Goal: Task Accomplishment & Management: Manage account settings

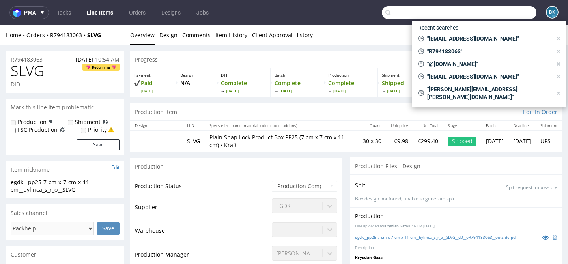
scroll to position [566, 0]
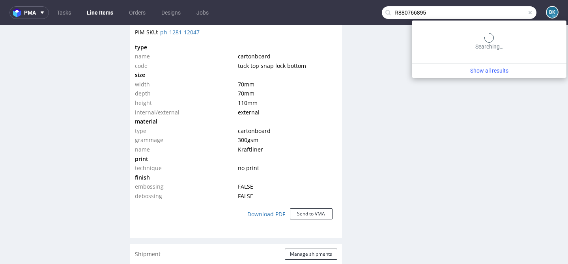
type input "R880766895"
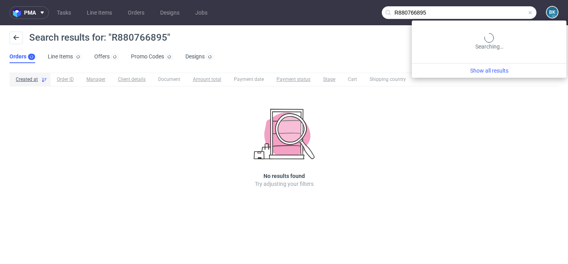
click at [510, 13] on input "R880766895" at bounding box center [459, 12] width 155 height 13
click at [531, 12] on span at bounding box center [530, 12] width 6 height 6
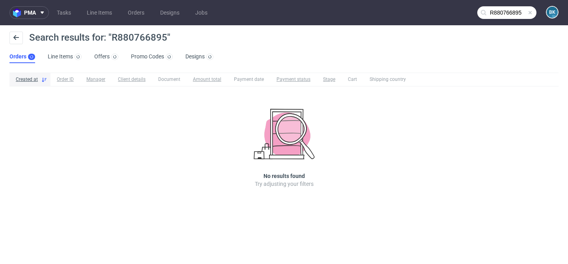
click at [531, 12] on span at bounding box center [530, 12] width 6 height 6
click at [515, 13] on input "text" at bounding box center [506, 12] width 59 height 13
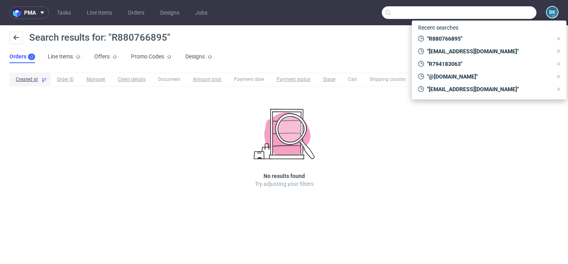
paste input "[PERSON_NAME][EMAIL_ADDRESS][DOMAIN_NAME]"
type input "[PERSON_NAME][EMAIL_ADDRESS][DOMAIN_NAME]"
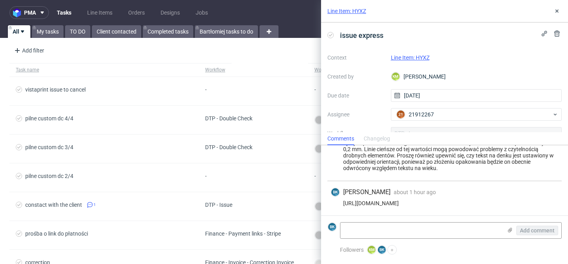
scroll to position [37, 0]
click at [429, 202] on div "[URL][DOMAIN_NAME]" at bounding box center [445, 203] width 228 height 6
copy div "[URL][DOMAIN_NAME]"
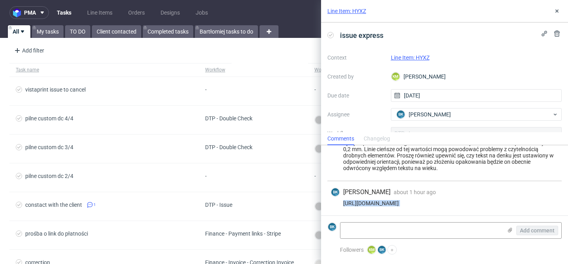
scroll to position [34, 0]
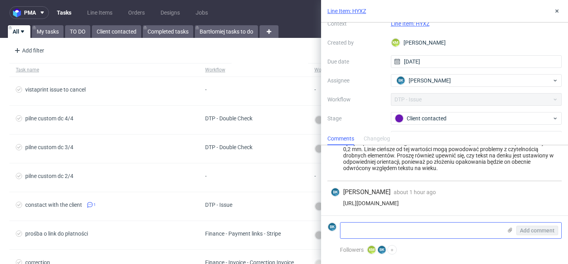
click at [509, 230] on icon at bounding box center [510, 230] width 6 height 6
click at [0, 0] on input "file" at bounding box center [0, 0] width 0 height 0
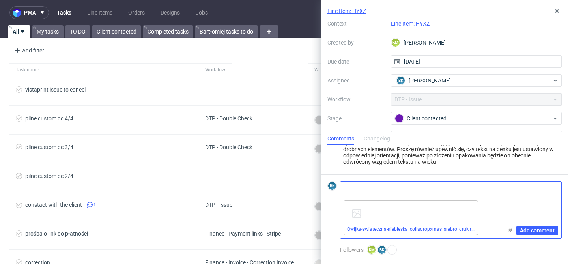
click at [375, 193] on textarea at bounding box center [421, 189] width 162 height 16
type textarea "I"
paste textarea "Przesyłam poprawiony plik. Orientacja tekstu zostaje bez zmian, jeśli chodzi o …"
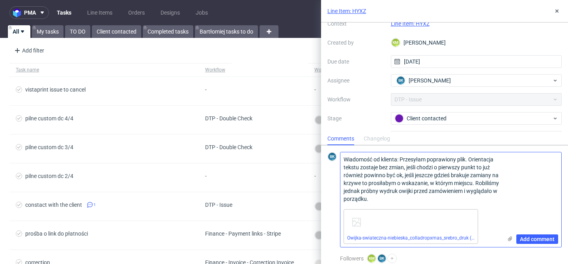
scroll to position [0, 0]
type textarea "Wiadomość od klienta: Przesyłam poprawiony plik. Orientacja tekstu zostaje bez …"
click at [532, 241] on span "Add comment" at bounding box center [537, 239] width 35 height 6
click at [532, 238] on span "Add comment" at bounding box center [537, 239] width 35 height 6
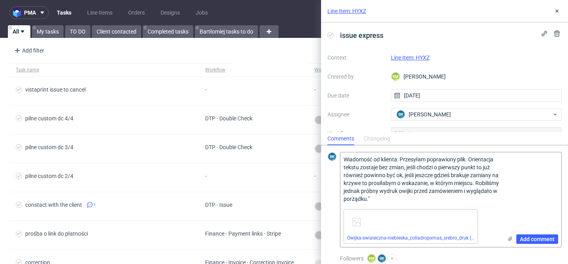
click at [353, 9] on link "Line Item: HYXZ" at bounding box center [346, 11] width 39 height 8
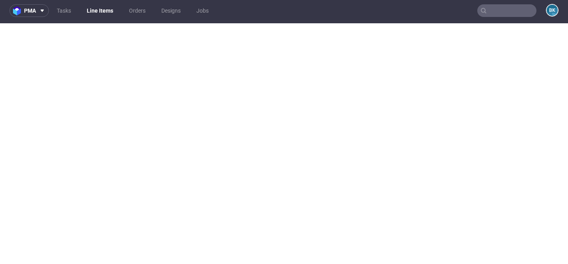
scroll to position [2, 0]
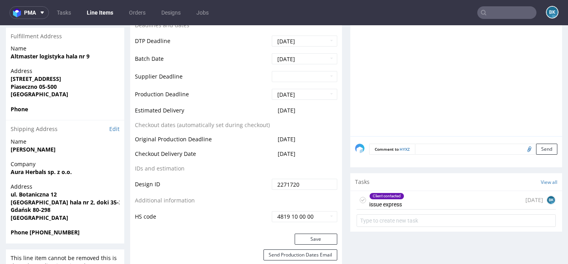
scroll to position [359, 0]
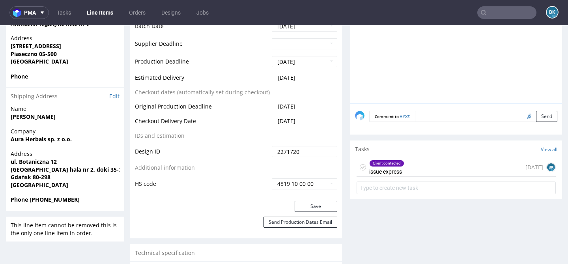
click at [419, 164] on div "Client contacted issue express [DATE] BK" at bounding box center [456, 167] width 199 height 19
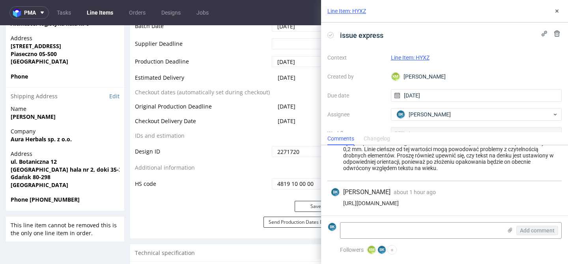
scroll to position [37, 0]
click at [424, 226] on textarea at bounding box center [421, 230] width 162 height 16
paste textarea "Przesyłam poprawiony plik. Orientacja tekstu zostaje bez zmian, jeśli chodzi o …"
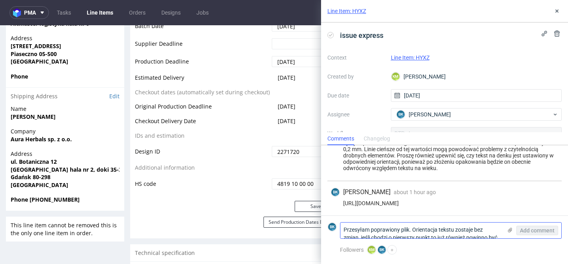
scroll to position [0, 0]
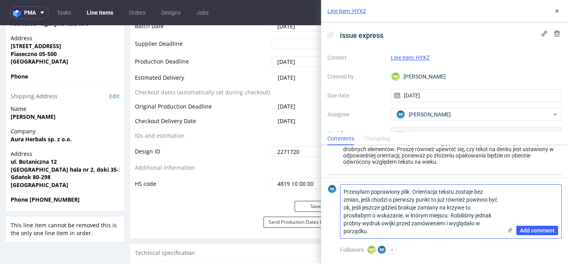
click at [509, 230] on use at bounding box center [510, 230] width 4 height 5
click at [0, 0] on input "file" at bounding box center [0, 0] width 0 height 0
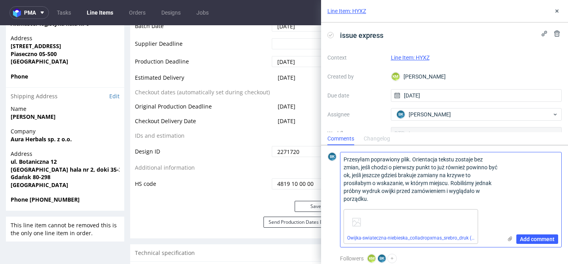
click at [346, 160] on textarea "Przesyłam poprawiony plik. Orientacja tekstu zostaje bez zmian, jeśli chodzi o …" at bounding box center [421, 179] width 162 height 54
click at [450, 195] on textarea "Wiadomość od klienta: "Przesyłam poprawiony plik. Orientacja tekstu zostaje bez…" at bounding box center [421, 179] width 162 height 54
type textarea "Wiadomość od klienta: "Przesyłam poprawiony plik. Orientacja tekstu zostaje bez…"
click at [536, 239] on span "Add comment" at bounding box center [537, 239] width 35 height 6
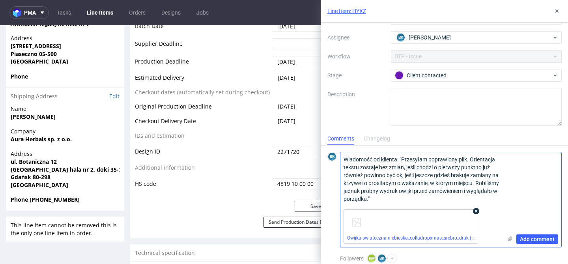
click at [474, 211] on icon at bounding box center [476, 211] width 6 height 6
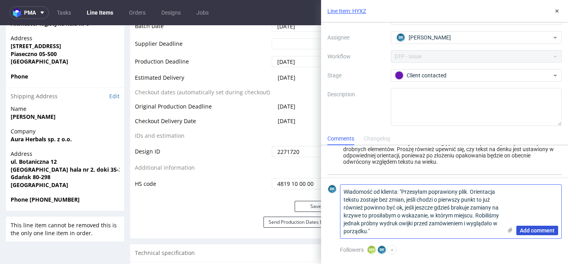
click at [529, 232] on span "Add comment" at bounding box center [537, 231] width 35 height 6
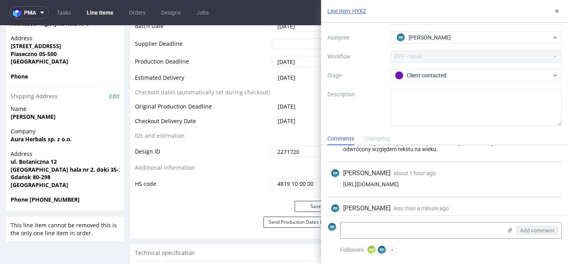
scroll to position [54, 0]
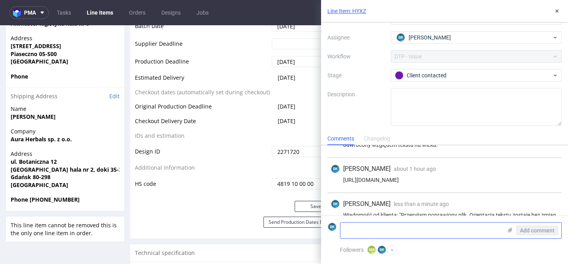
click at [508, 229] on icon at bounding box center [510, 230] width 6 height 6
click at [0, 0] on input "file" at bounding box center [0, 0] width 0 height 0
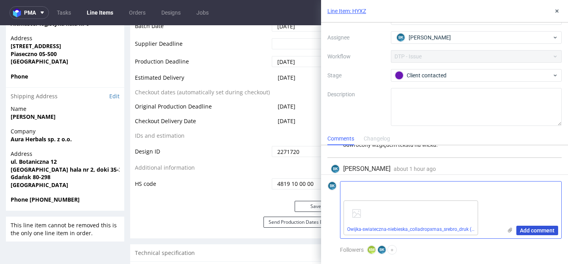
click at [531, 232] on span "Add comment" at bounding box center [537, 231] width 35 height 6
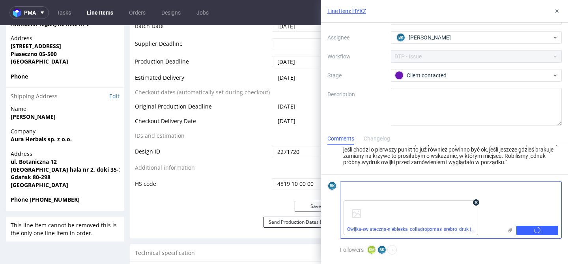
click at [476, 203] on use at bounding box center [476, 202] width 3 height 3
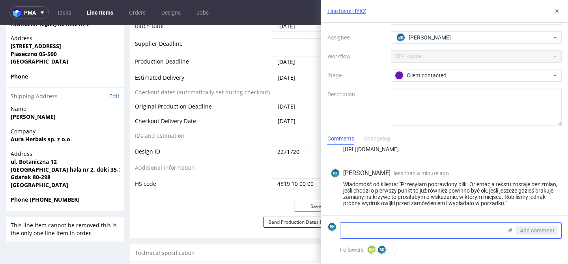
click at [394, 228] on textarea at bounding box center [421, 230] width 162 height 16
paste textarea "https://we.tl/t-odHQs7CVkn"
type textarea "https://we.tl/t-odHQs7CVkn"
click at [527, 231] on span "Add comment" at bounding box center [537, 231] width 35 height 6
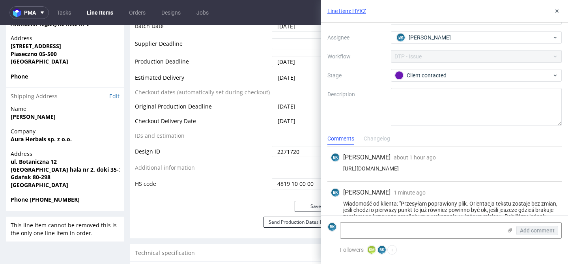
scroll to position [71, 0]
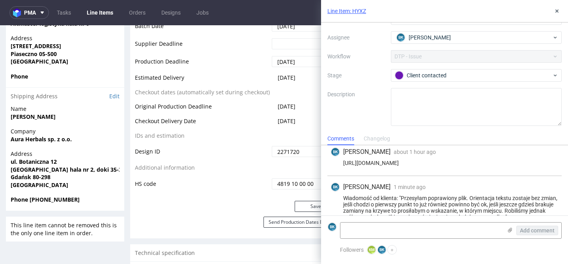
click at [538, 192] on div "BK Bogna Krystian 1 minute ago 13th Oct 2025, 13:49" at bounding box center [445, 186] width 228 height 9
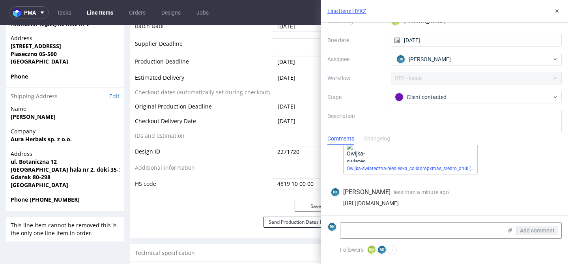
scroll to position [65, 0]
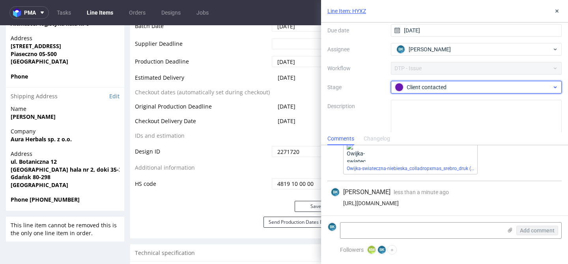
click at [472, 86] on div "Client contacted" at bounding box center [473, 87] width 157 height 9
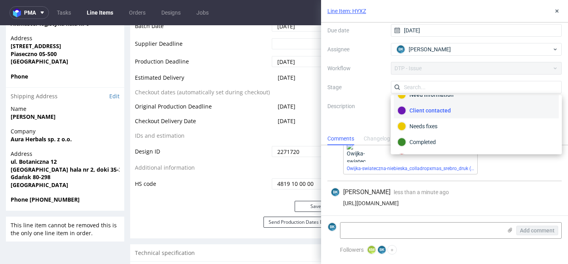
scroll to position [58, 0]
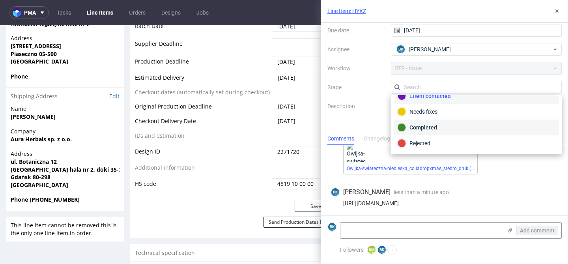
click at [437, 129] on div "Completed" at bounding box center [477, 127] width 158 height 9
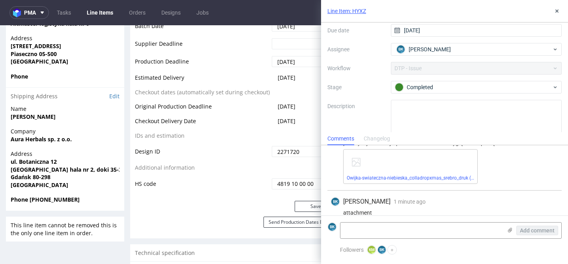
scroll to position [198, 0]
click at [559, 7] on button at bounding box center [556, 10] width 9 height 9
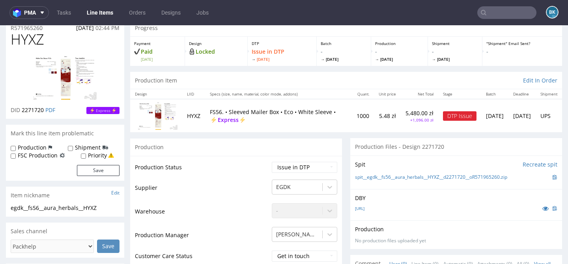
scroll to position [43, 0]
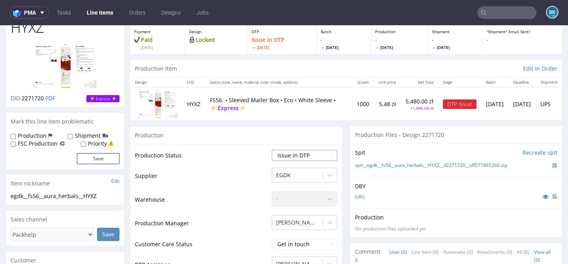
click at [286, 156] on select "Waiting for Artwork Waiting for Diecut Waiting for Mockup Waiting for DTP Waiti…" at bounding box center [304, 155] width 65 height 11
select select "back_for_dtp"
click at [272, 150] on select "Waiting for Artwork Waiting for Diecut Waiting for Mockup Waiting for DTP Waiti…" at bounding box center [304, 155] width 65 height 11
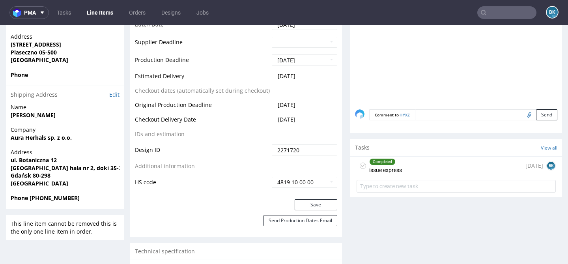
scroll to position [364, 0]
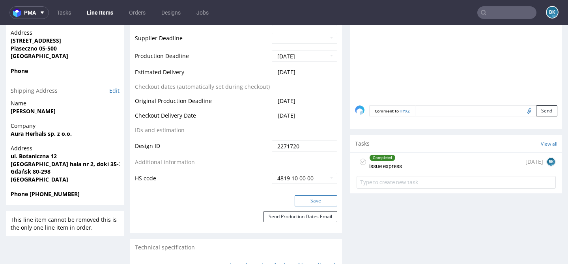
click at [315, 198] on button "Save" at bounding box center [316, 200] width 43 height 11
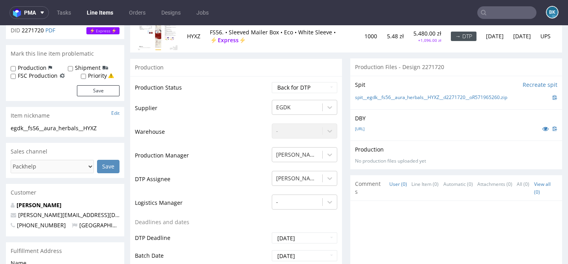
scroll to position [110, 0]
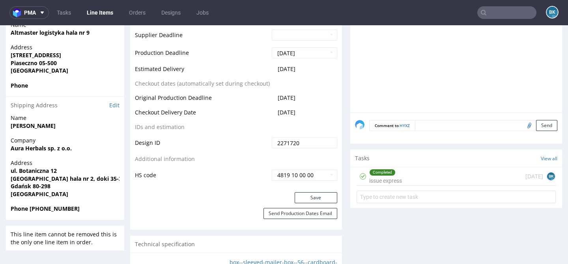
scroll to position [359, 0]
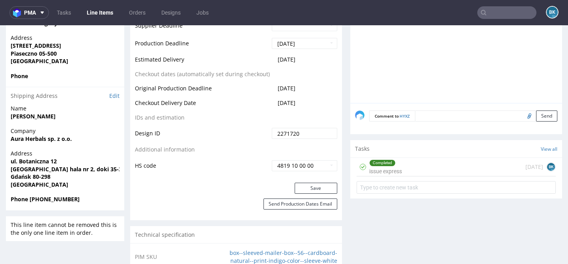
click at [402, 170] on div "Completed issue express today BK" at bounding box center [456, 167] width 199 height 19
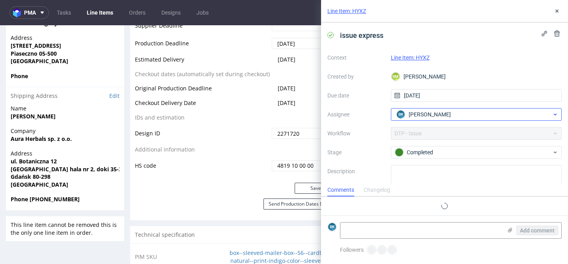
scroll to position [26, 0]
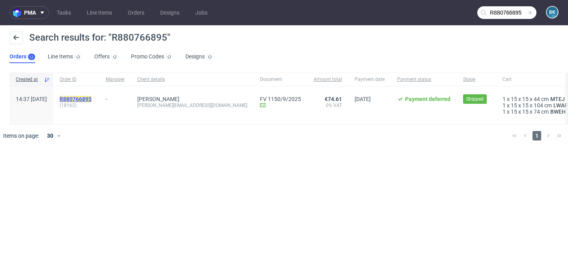
click at [92, 99] on mark "R880766895" at bounding box center [76, 99] width 32 height 6
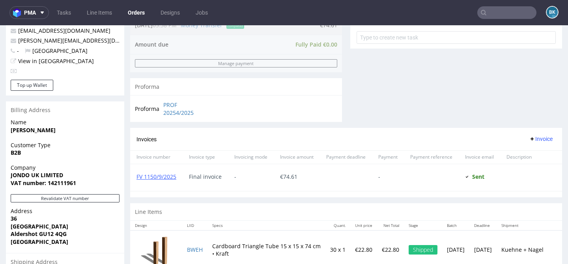
scroll to position [301, 0]
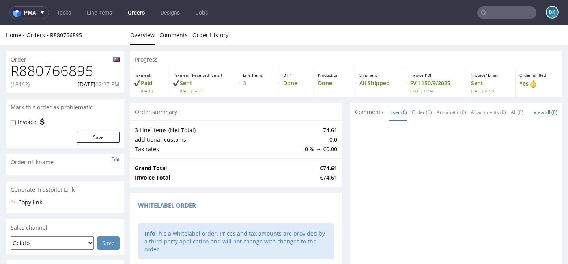
click at [499, 13] on input "text" at bounding box center [506, 12] width 59 height 13
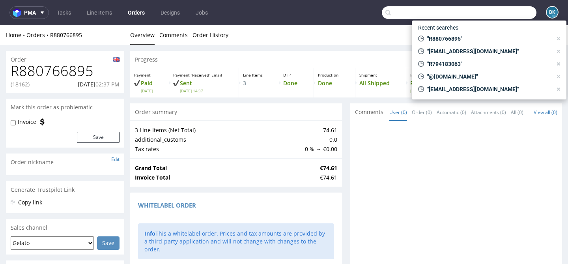
paste input "[PERSON_NAME][EMAIL_ADDRESS][DOMAIN_NAME]"
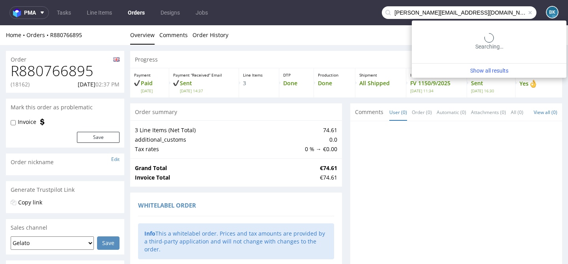
type input "[PERSON_NAME][EMAIL_ADDRESS][DOMAIN_NAME]"
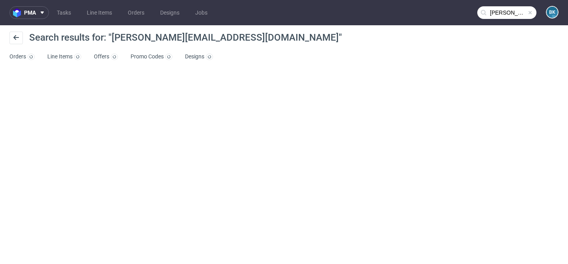
click at [322, 94] on div "pma Tasks Line Items Orders Designs Jobs b.marshall@birchdistribution.co.uk BK …" at bounding box center [284, 132] width 568 height 264
click at [489, 12] on input "[PERSON_NAME][EMAIL_ADDRESS][DOMAIN_NAME]" at bounding box center [506, 12] width 59 height 13
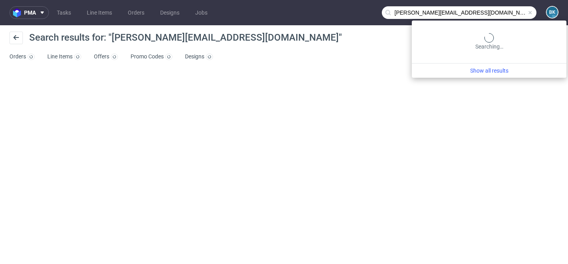
drag, startPoint x: 421, startPoint y: 11, endPoint x: 365, endPoint y: 13, distance: 55.6
click at [365, 13] on nav "pma Tasks Line Items Orders Designs Jobs [PERSON_NAME][EMAIL_ADDRESS][DOMAIN_NA…" at bounding box center [284, 12] width 568 height 25
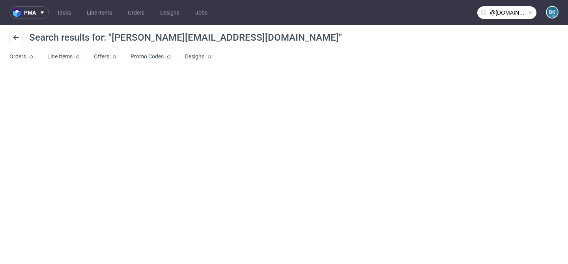
type input "@[DOMAIN_NAME]"
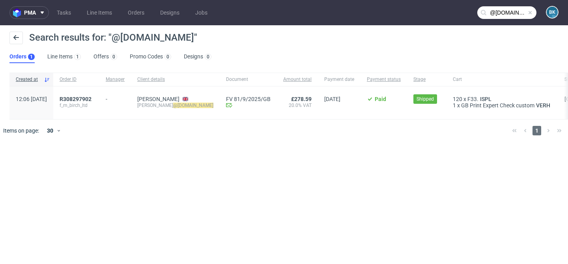
click at [529, 13] on span at bounding box center [530, 12] width 6 height 6
click at [520, 10] on input "text" at bounding box center [506, 12] width 59 height 13
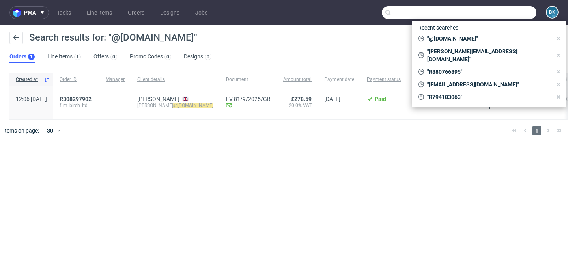
paste input "R349457418"
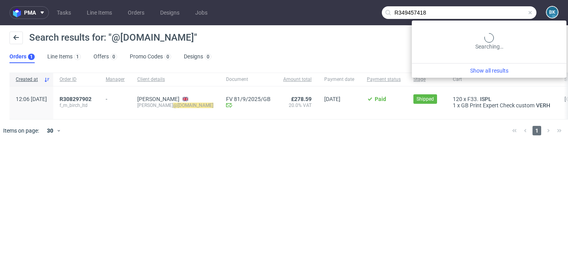
type input "R349457418"
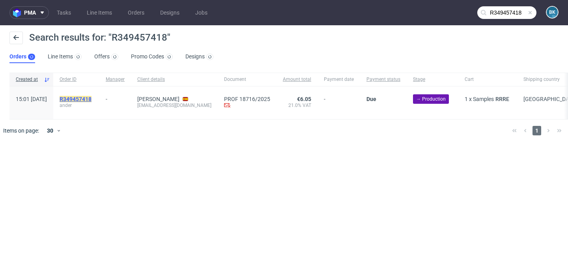
click at [92, 99] on mark "R349457418" at bounding box center [76, 99] width 32 height 6
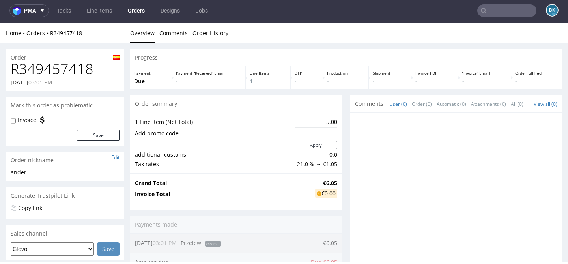
scroll to position [2, 0]
click at [67, 12] on link "Tasks" at bounding box center [64, 10] width 24 height 13
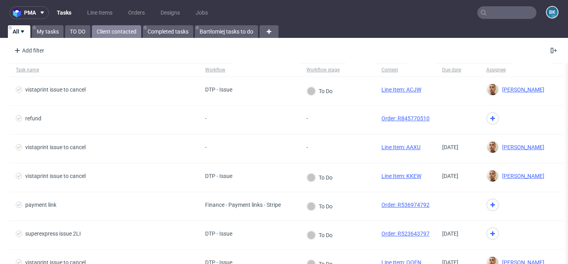
click at [109, 32] on link "Client contacted" at bounding box center [116, 31] width 49 height 13
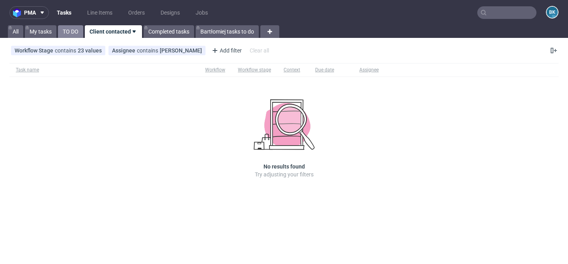
click at [67, 34] on link "TO DO" at bounding box center [70, 31] width 25 height 13
click at [101, 34] on link "Client contacted" at bounding box center [116, 31] width 49 height 13
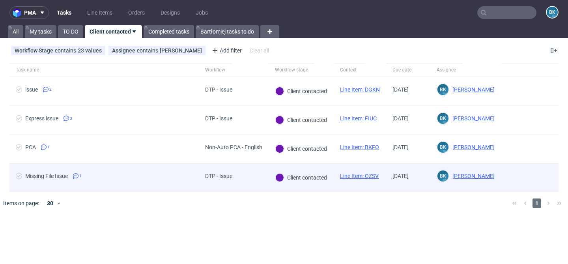
click at [373, 174] on link "Line Item: OZSV" at bounding box center [359, 176] width 39 height 6
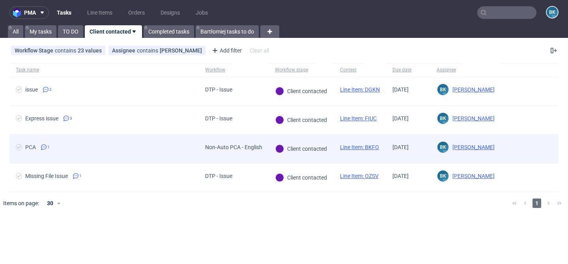
click at [353, 146] on link "Line Item: BKFO" at bounding box center [359, 147] width 39 height 6
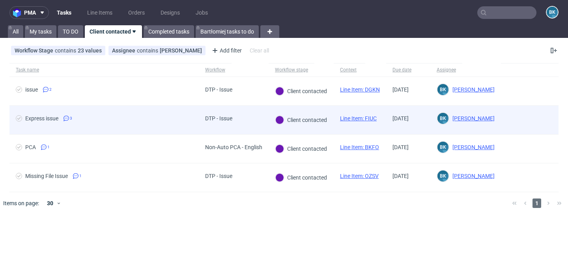
click at [368, 119] on link "Line Item: FIUC" at bounding box center [358, 118] width 37 height 6
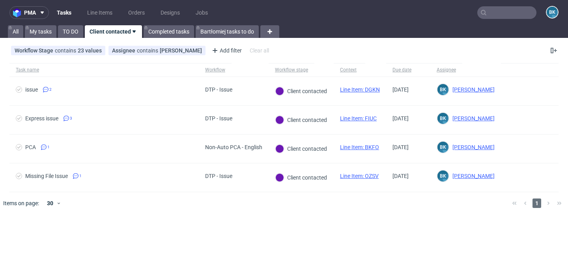
click at [510, 15] on input "text" at bounding box center [506, 12] width 59 height 13
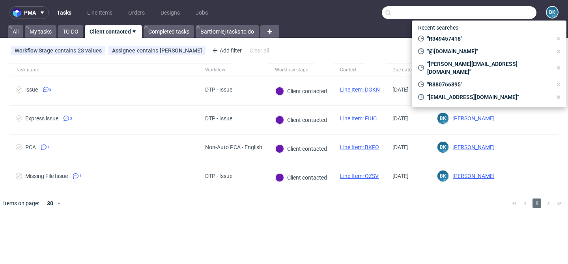
paste input "R880766895"
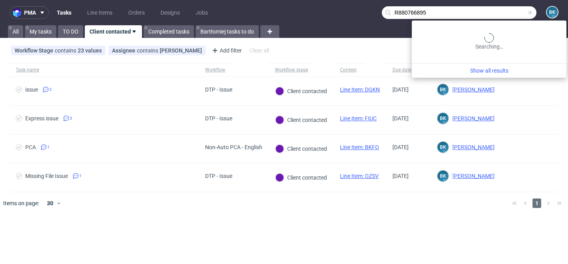
type input "R880766895"
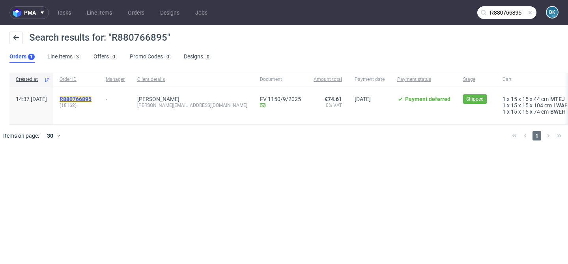
click at [92, 97] on mark "R880766895" at bounding box center [76, 99] width 32 height 6
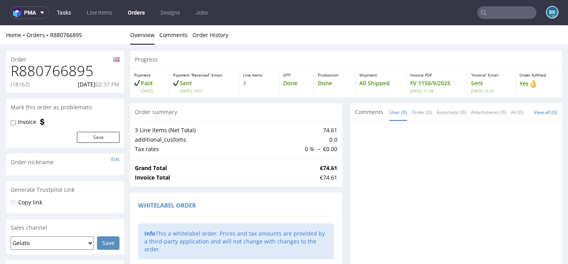
click at [65, 14] on link "Tasks" at bounding box center [64, 12] width 24 height 13
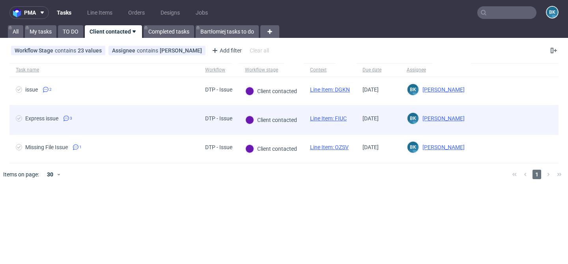
click at [331, 118] on link "Line Item: FIUC" at bounding box center [328, 118] width 37 height 6
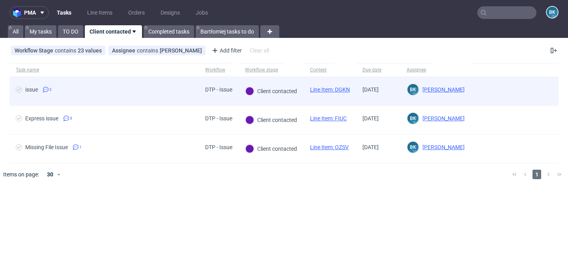
click at [334, 90] on link "Line Item: DGKN" at bounding box center [330, 89] width 40 height 6
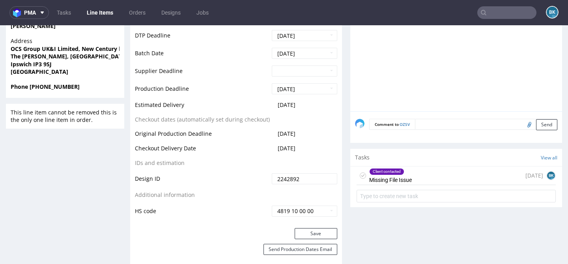
scroll to position [392, 0]
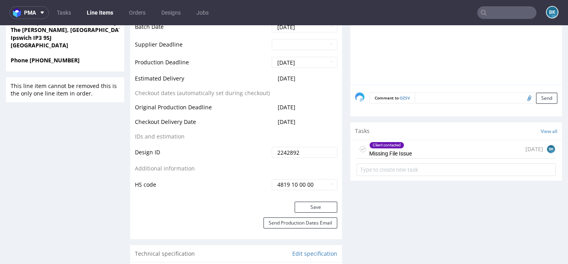
click at [422, 152] on div "Client contacted Missing File Issue 3 months ago BK" at bounding box center [456, 149] width 199 height 19
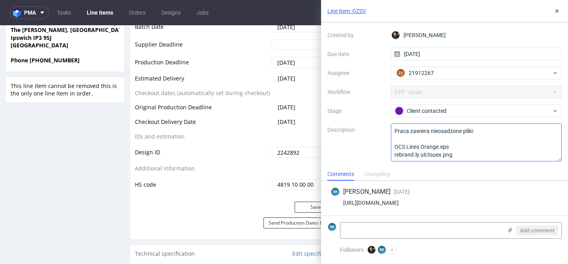
scroll to position [24, 0]
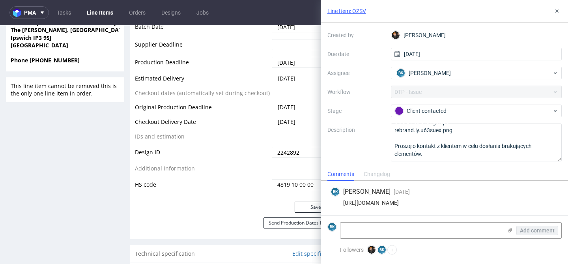
click at [421, 202] on div "https://app-eu1.hubspot.com/contacts/25600958/record/0-5/190427328701/" at bounding box center [445, 203] width 228 height 6
copy div "https://app-eu1.hubspot.com/contacts/25600958/record/0-5/190427328701/"
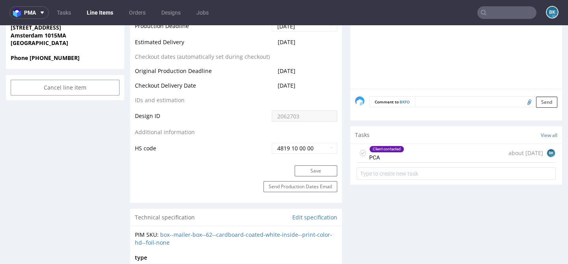
scroll to position [414, 0]
click at [424, 160] on div "Client contacted PCA about [DATE] BK" at bounding box center [456, 152] width 199 height 19
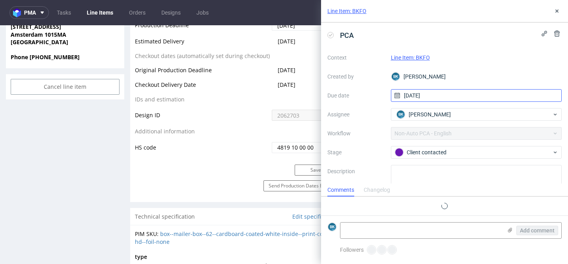
scroll to position [26, 0]
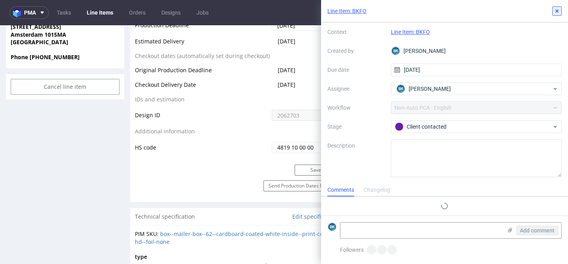
click at [560, 9] on icon at bounding box center [557, 11] width 6 height 6
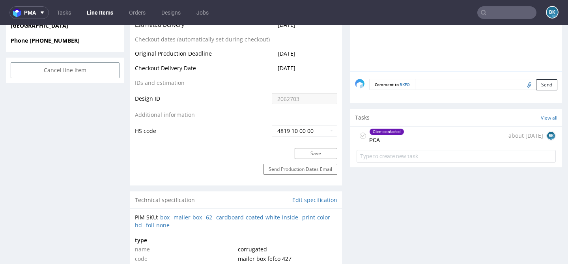
scroll to position [457, 0]
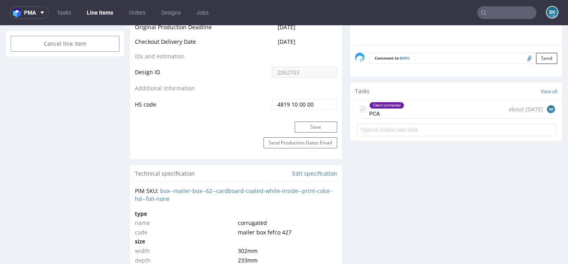
click at [409, 117] on div "Client contacted PCA about 2 months ago BK" at bounding box center [456, 109] width 199 height 19
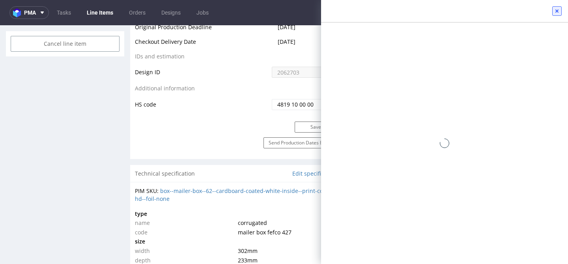
click at [556, 9] on icon at bounding box center [557, 11] width 6 height 6
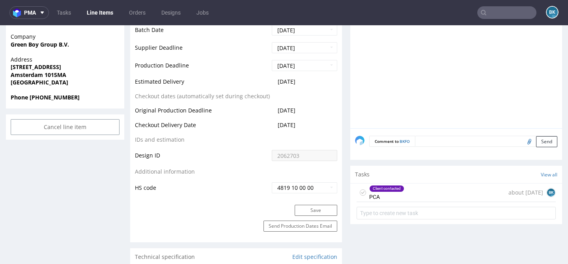
scroll to position [377, 0]
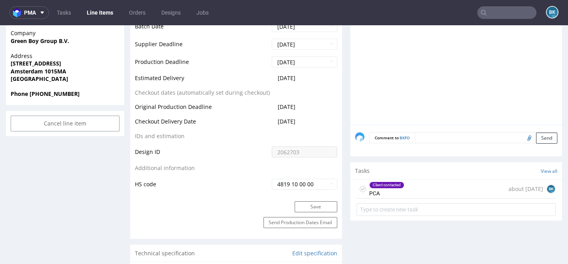
click at [428, 198] on div "Client contacted PCA about 2 months ago BK" at bounding box center [456, 189] width 199 height 19
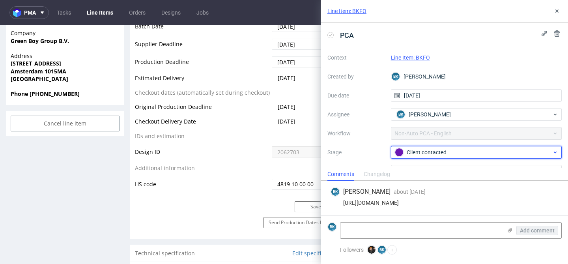
click at [431, 150] on div "Client contacted" at bounding box center [473, 152] width 157 height 9
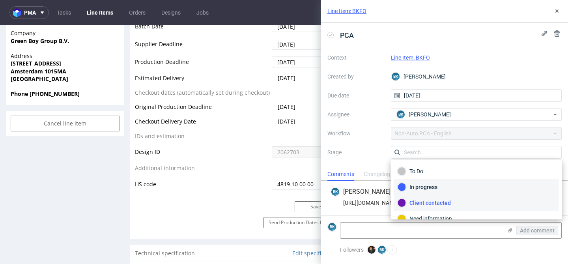
scroll to position [42, 0]
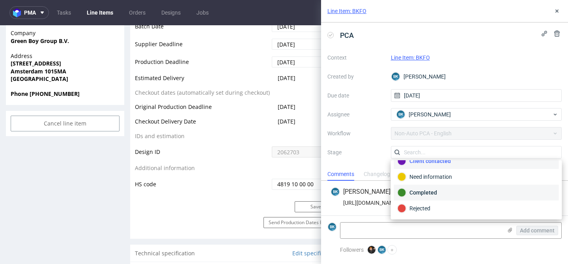
click at [424, 192] on div "Completed" at bounding box center [477, 192] width 158 height 9
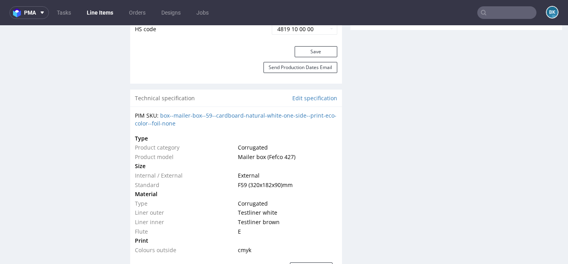
scroll to position [554, 0]
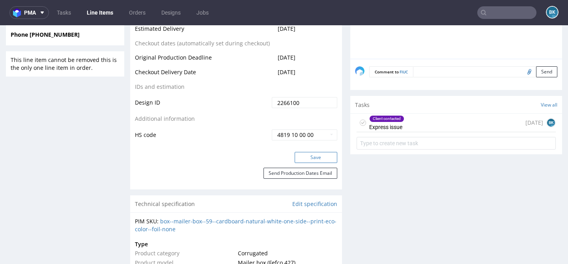
scroll to position [447, 0]
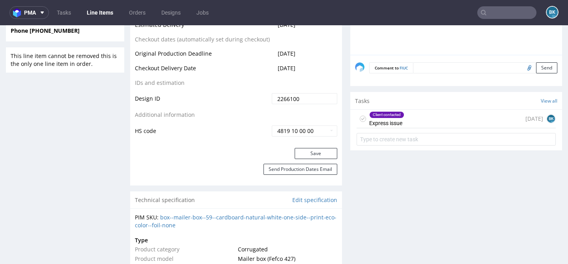
click at [381, 128] on div "Client contacted Express issue" at bounding box center [386, 119] width 35 height 18
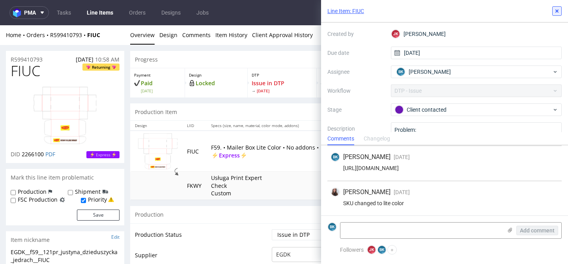
click at [557, 9] on icon at bounding box center [557, 11] width 6 height 6
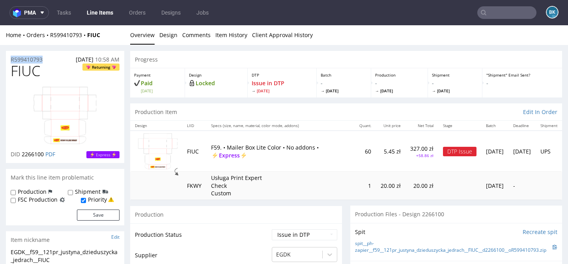
drag, startPoint x: 48, startPoint y: 58, endPoint x: 0, endPoint y: 58, distance: 48.1
copy p "R599410793"
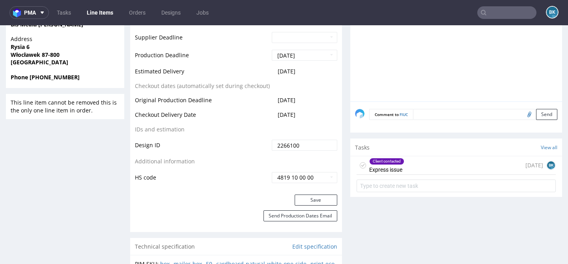
scroll to position [404, 0]
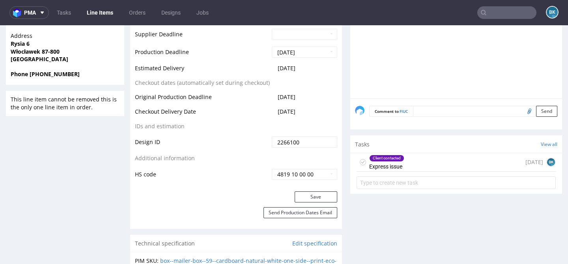
click at [406, 166] on div "Client contacted Express issue 18 days ago BK" at bounding box center [456, 162] width 199 height 19
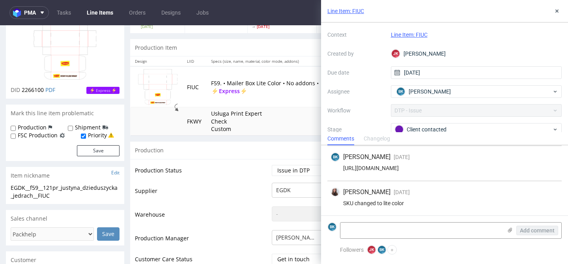
scroll to position [76, 0]
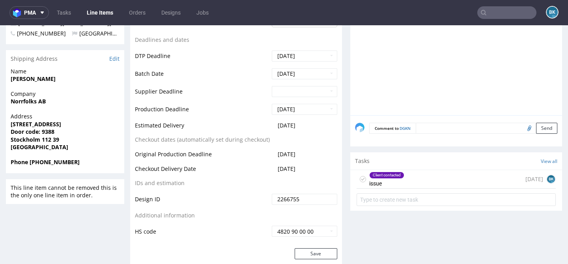
scroll to position [336, 0]
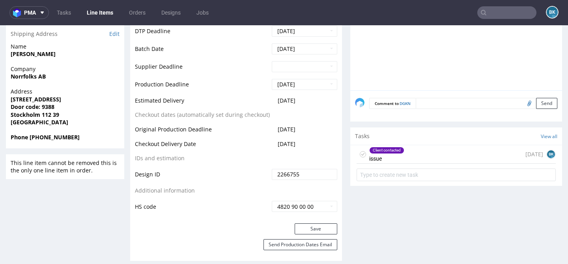
click at [387, 154] on div "Client contacted issue" at bounding box center [386, 154] width 35 height 18
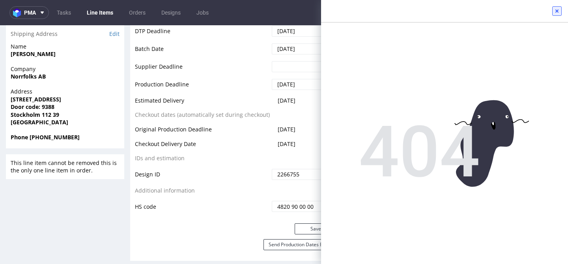
click at [558, 11] on icon at bounding box center [557, 11] width 6 height 6
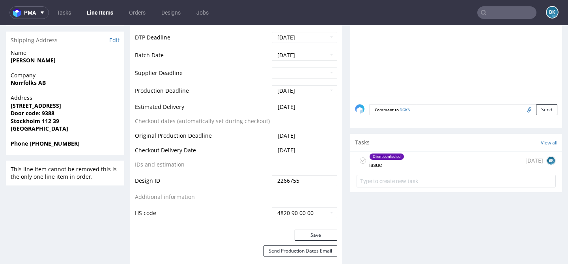
scroll to position [338, 0]
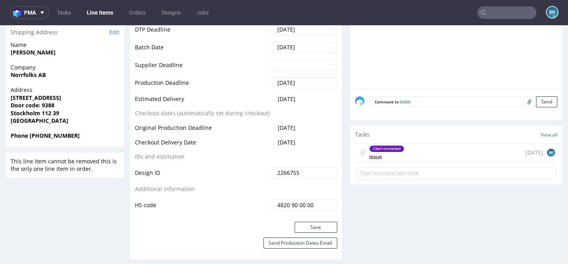
click at [401, 154] on div "Client contacted issue" at bounding box center [386, 153] width 35 height 18
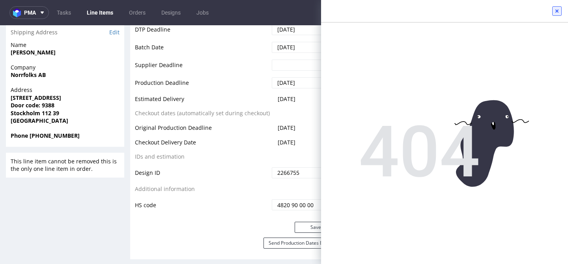
click at [561, 10] on button at bounding box center [556, 10] width 9 height 9
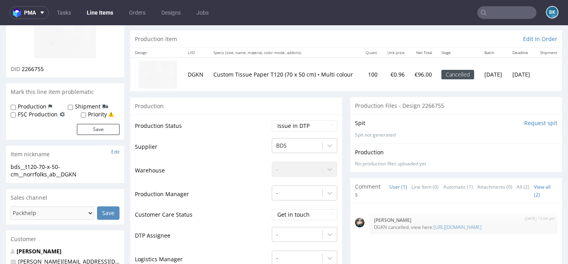
scroll to position [73, 0]
click at [434, 230] on link "[URL][DOMAIN_NAME]" at bounding box center [458, 226] width 48 height 7
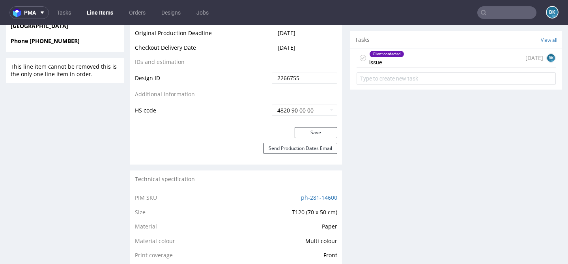
scroll to position [434, 0]
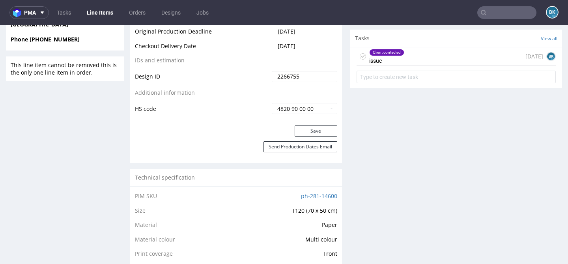
click at [423, 50] on div "Client contacted issue [DATE] BK" at bounding box center [456, 56] width 199 height 19
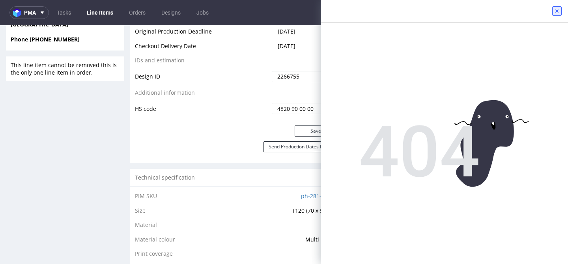
click at [558, 11] on icon at bounding box center [557, 11] width 6 height 6
